Goal: Task Accomplishment & Management: Use online tool/utility

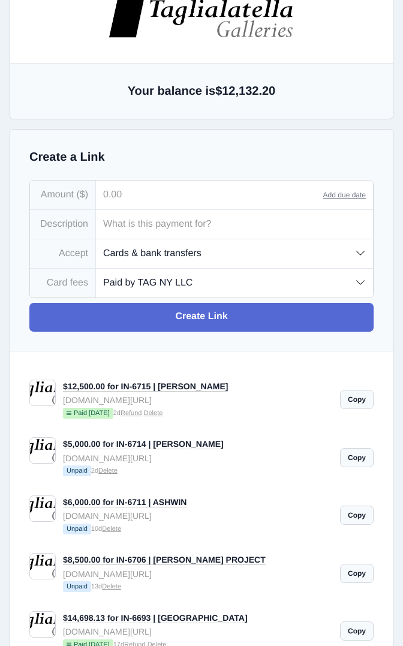
click at [140, 196] on input "tel" at bounding box center [209, 194] width 227 height 29
type input "1,550.00"
click at [139, 231] on input "text" at bounding box center [234, 224] width 277 height 29
paste input "[PERSON_NAME] & [PERSON_NAME] [STREET_ADDRESS] [EMAIL_ADDRESS][DOMAIN_NAME] [PH…"
type input "[PERSON_NAME] & [PERSON_NAME] [STREET_ADDRESS] [EMAIL_ADDRESS][DOMAIN_NAME] [PH…"
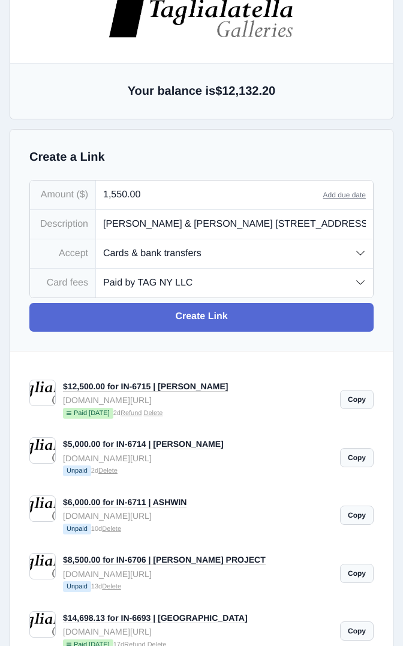
scroll to position [0, 171]
click at [174, 227] on input "[PERSON_NAME] & [PERSON_NAME] [STREET_ADDRESS] [EMAIL_ADDRESS][DOMAIN_NAME] [PH…" at bounding box center [234, 224] width 277 height 29
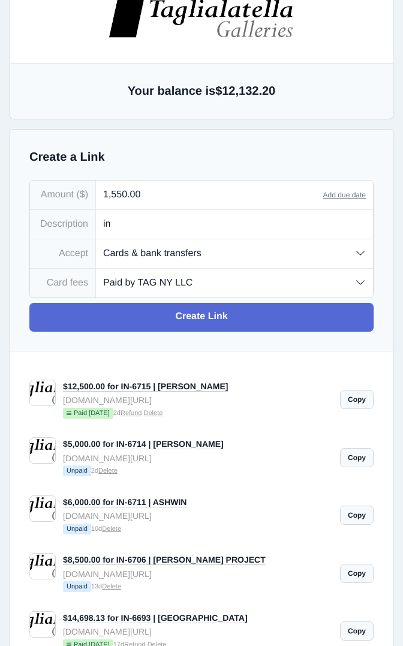
type input "i"
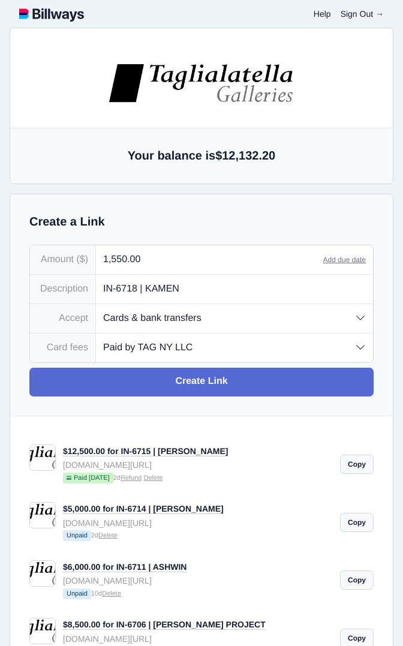
type input "IN-6718 | KAMEN"
click at [193, 351] on select "Paid by TAG NY LLC Paid by customer (US) Paid by customer (Int'l)" at bounding box center [234, 347] width 277 height 28
select select "customer"
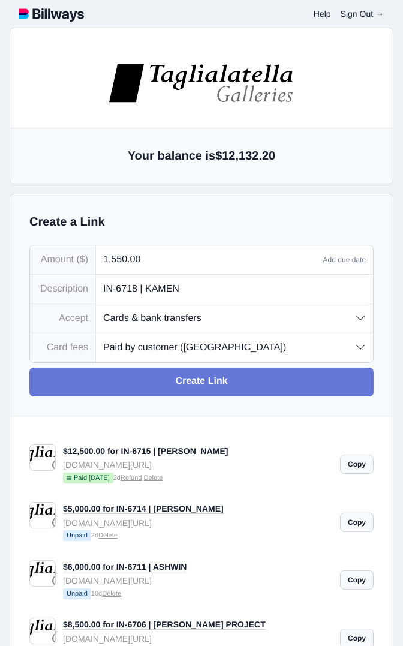
click at [215, 386] on link "Create Link" at bounding box center [201, 382] width 344 height 29
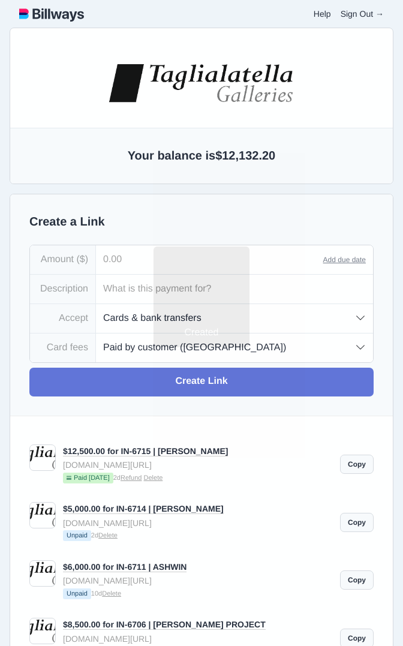
type input "[EMAIL_ADDRESS][DOMAIN_NAME]"
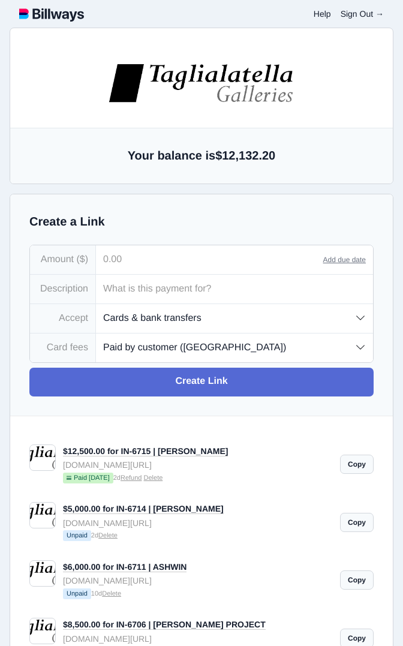
type input "[EMAIL_ADDRESS][DOMAIN_NAME]"
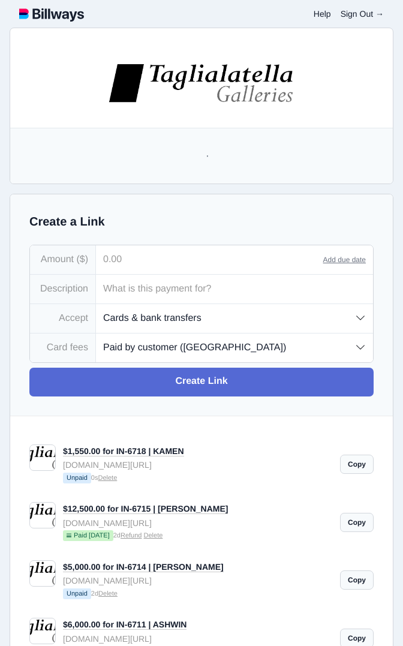
click at [357, 469] on link "Copy" at bounding box center [357, 464] width 34 height 19
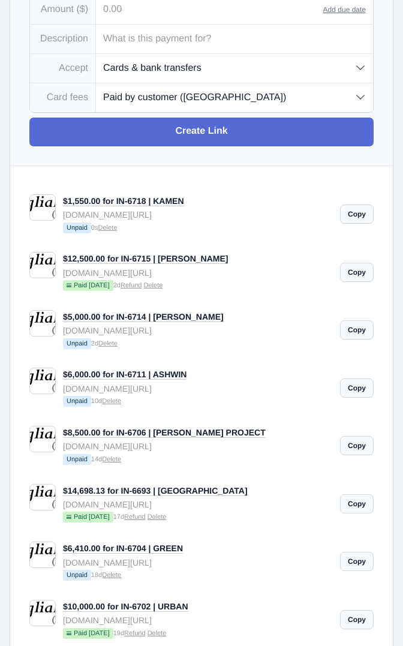
scroll to position [251, 0]
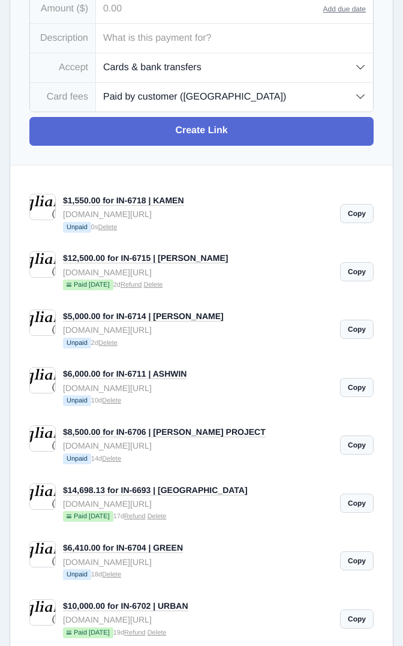
click at [118, 462] on link "Delete" at bounding box center [111, 458] width 19 height 7
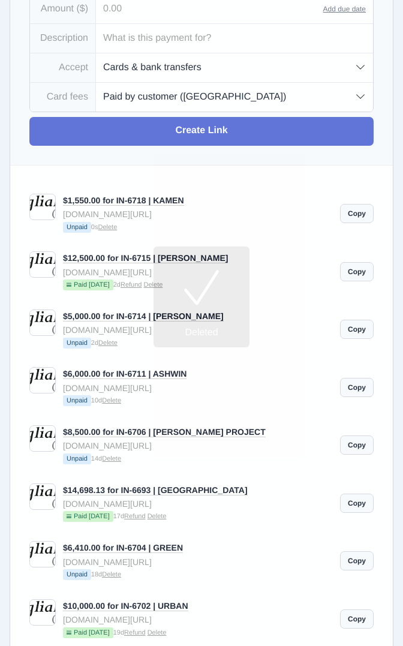
type input "[EMAIL_ADDRESS][DOMAIN_NAME]"
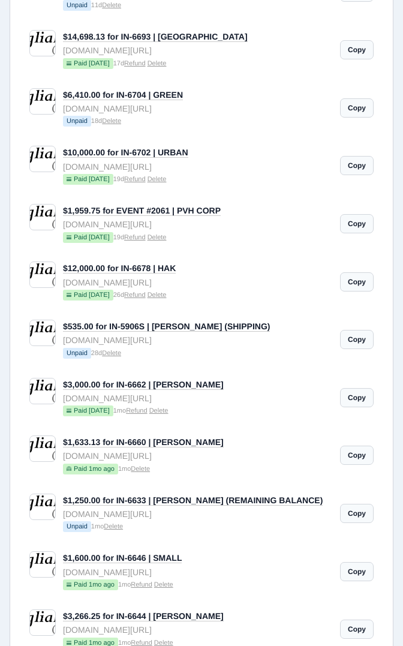
scroll to position [700, 0]
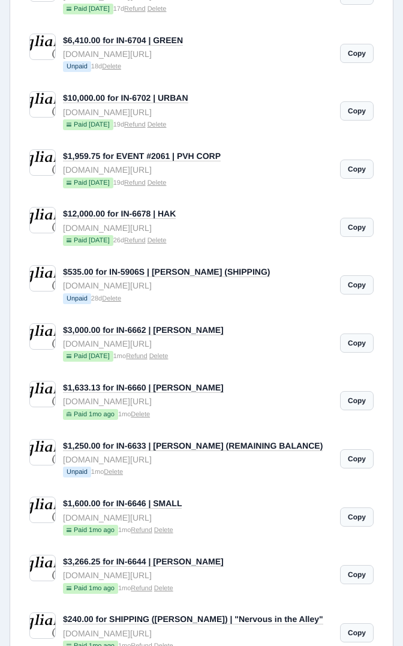
click at [360, 466] on link "Copy" at bounding box center [357, 458] width 34 height 19
